Goal: Register for event/course

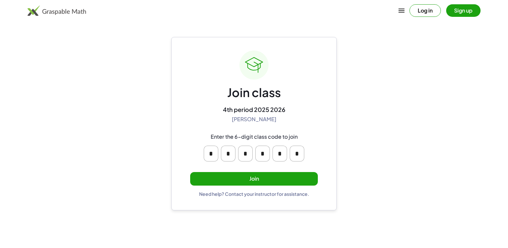
click at [213, 183] on button "Join" at bounding box center [254, 179] width 128 height 14
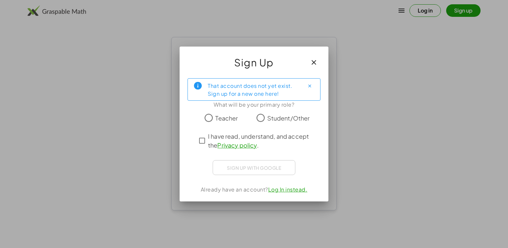
click at [289, 124] on label "Student/Other" at bounding box center [288, 117] width 43 height 13
